Goal: Find specific page/section: Find specific page/section

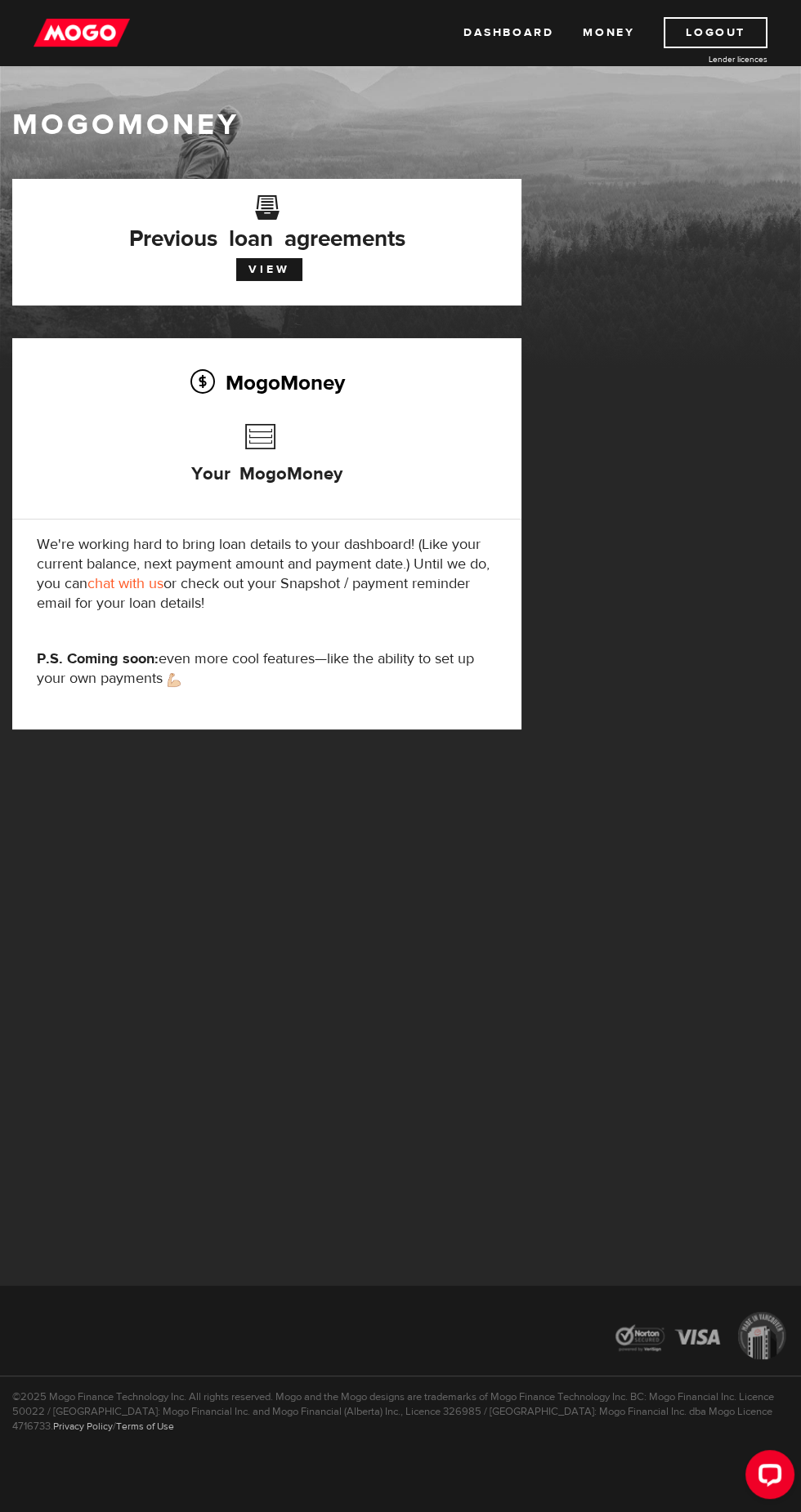
click at [277, 457] on h3 "Your MogoMoney" at bounding box center [266, 462] width 151 height 93
click at [281, 275] on link "View" at bounding box center [269, 270] width 67 height 22
click at [504, 32] on link "Dashboard" at bounding box center [508, 33] width 90 height 31
click at [77, 32] on img at bounding box center [82, 33] width 97 height 31
